Goal: Share content

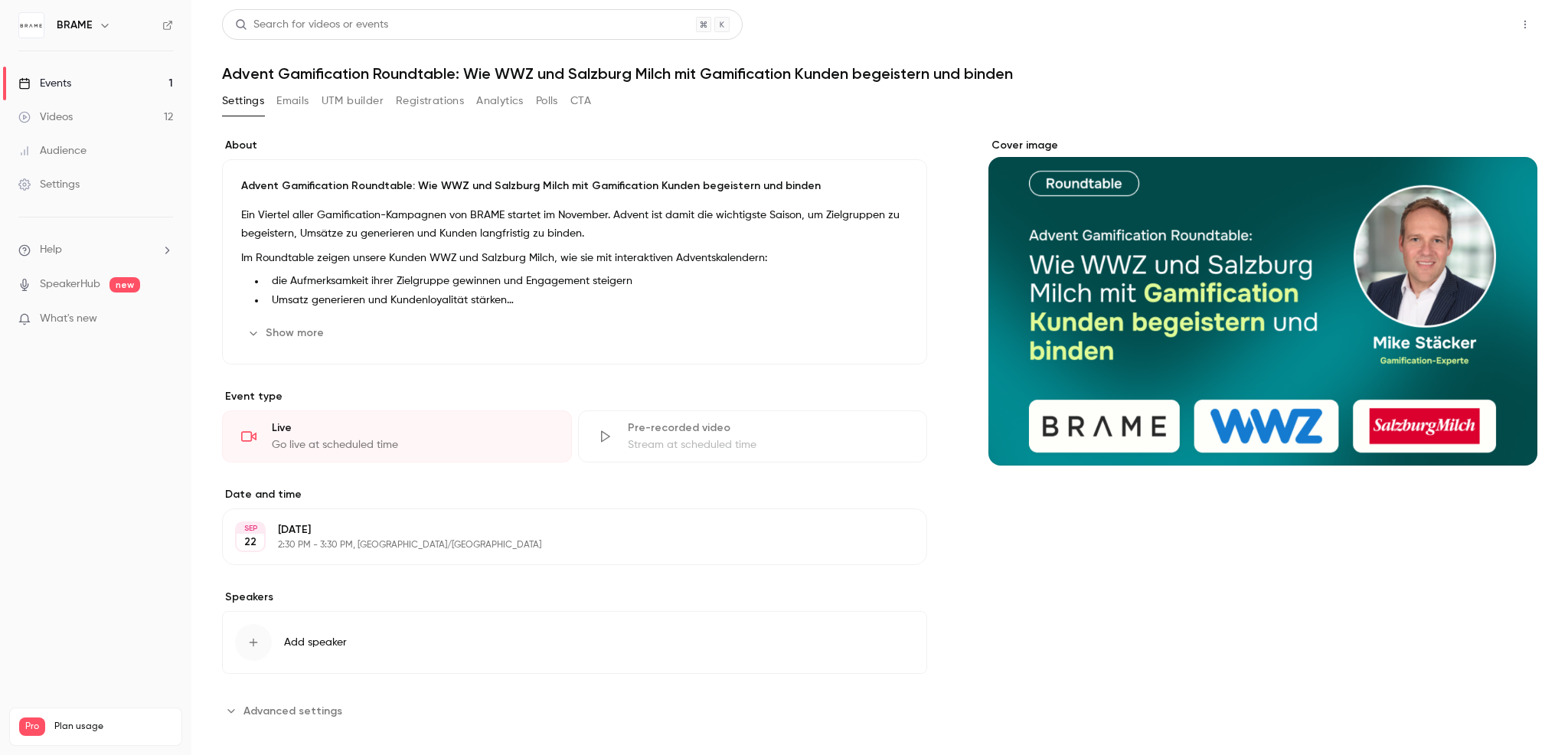
click at [1454, 24] on button "Share" at bounding box center [1470, 24] width 61 height 31
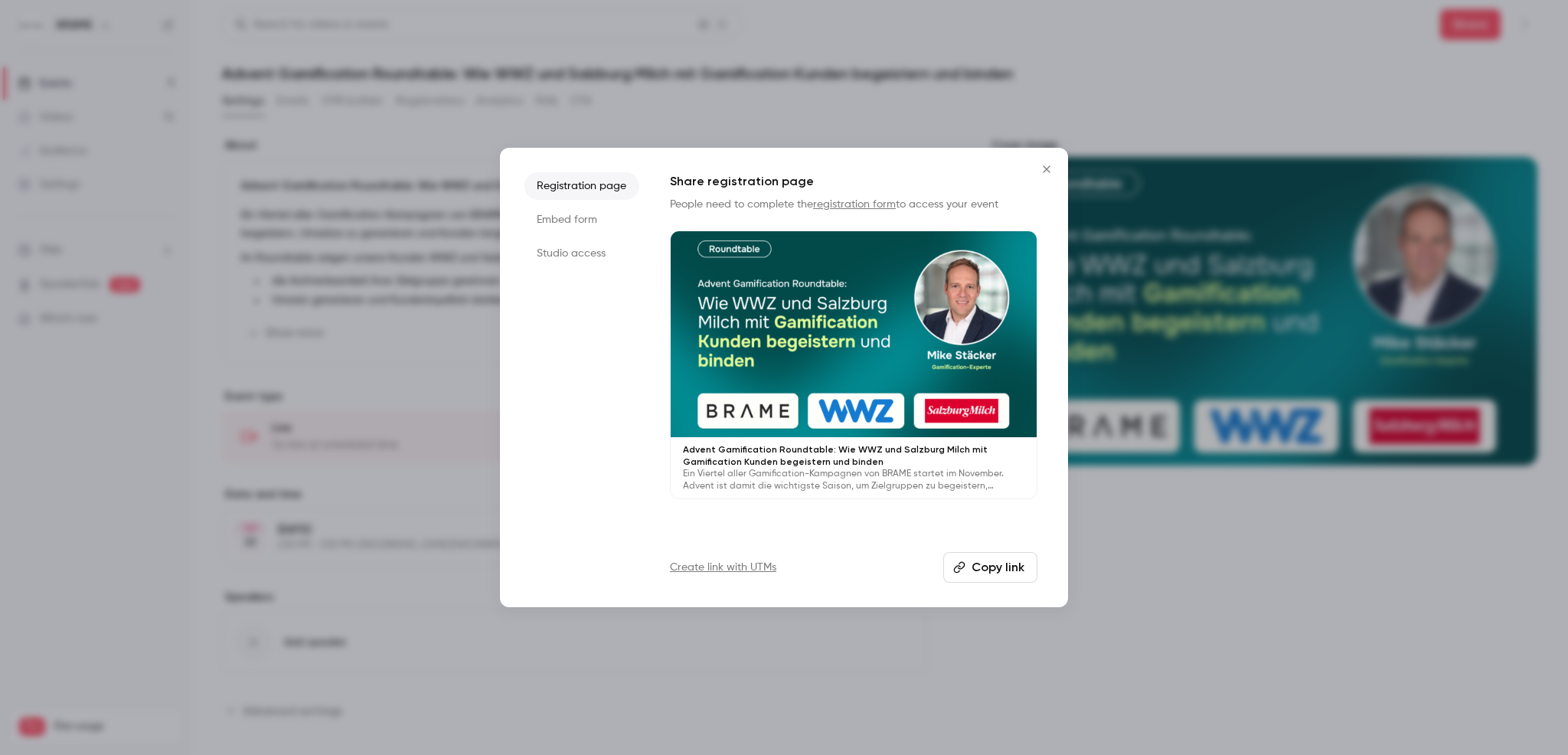
click at [1003, 562] on button "Copy link" at bounding box center [991, 567] width 94 height 31
click at [1193, 5] on div at bounding box center [784, 377] width 1568 height 755
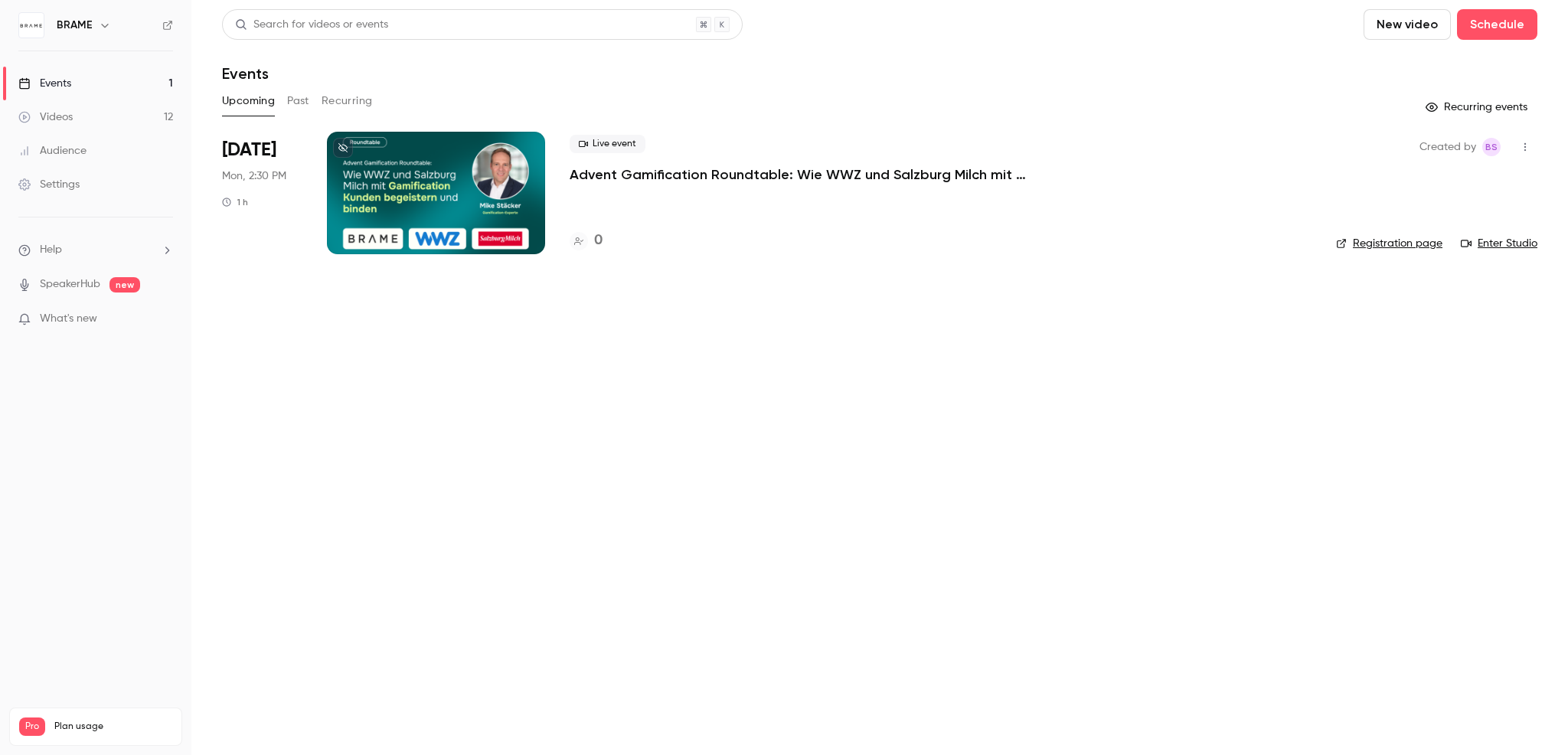
click at [611, 170] on p "Advent Gamification Roundtable: Wie WWZ und Salzburg Milch mit Gamification Kun…" at bounding box center [799, 175] width 460 height 18
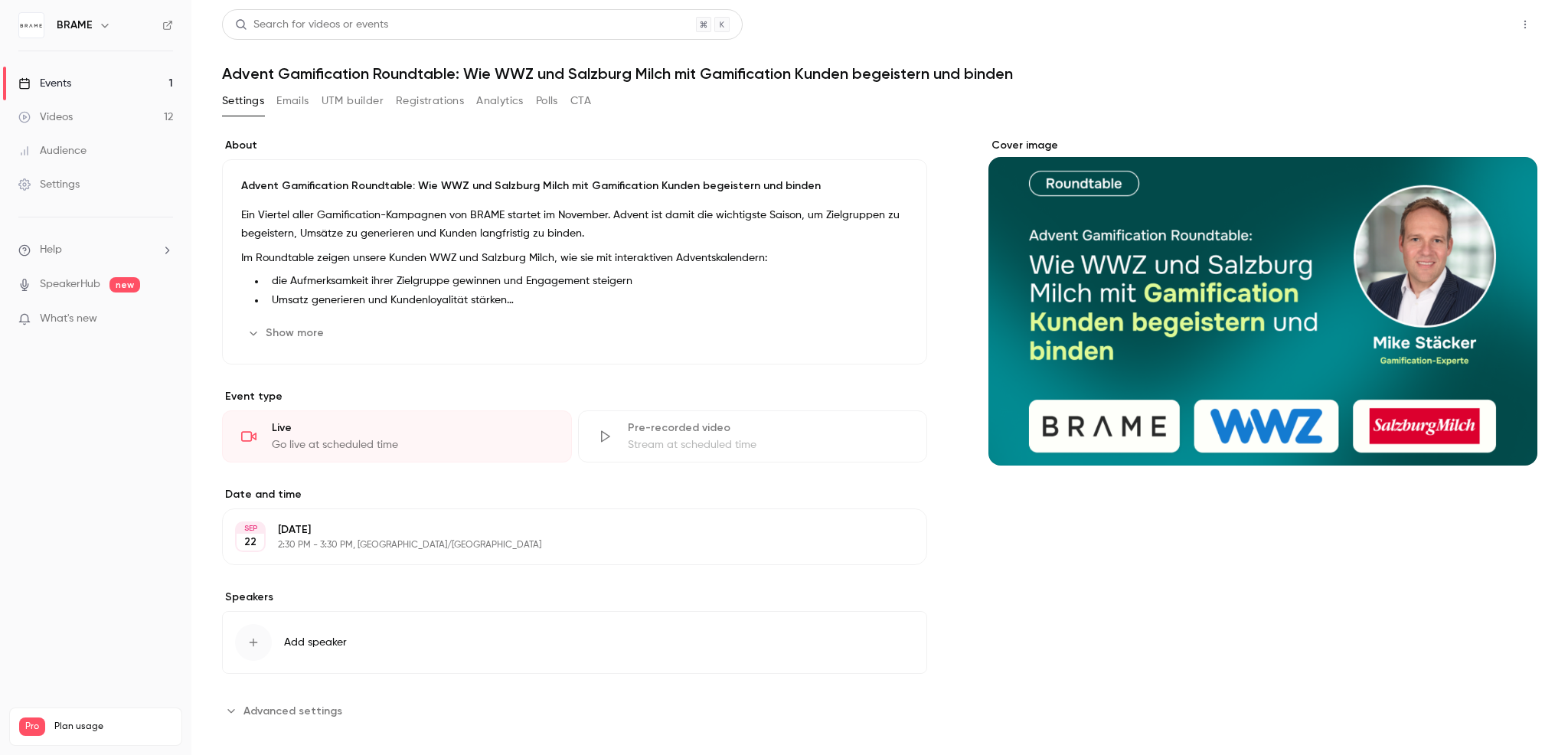
click at [1461, 27] on button "Share" at bounding box center [1470, 24] width 61 height 31
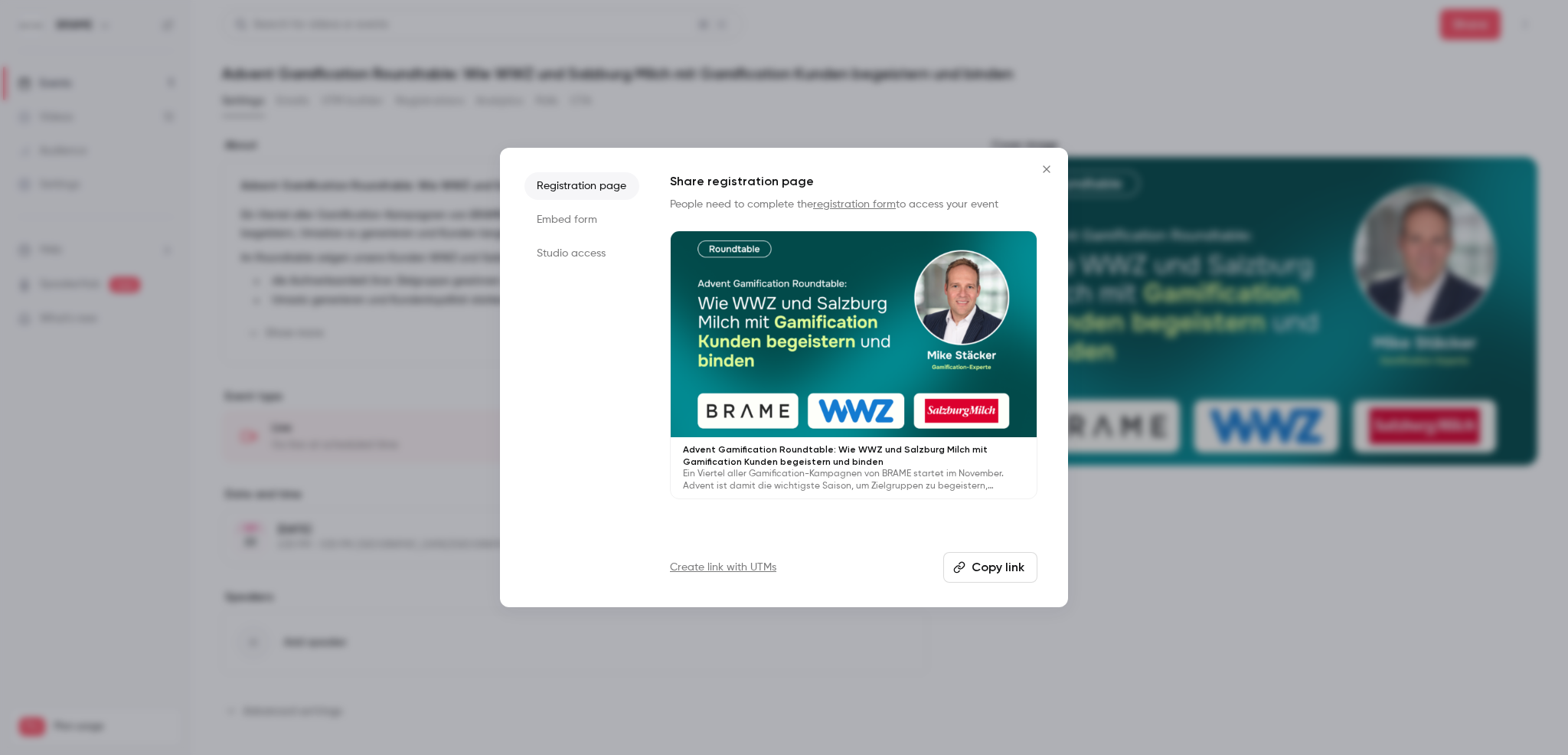
click at [998, 571] on button "Copy link" at bounding box center [991, 567] width 94 height 31
